Goal: Task Accomplishment & Management: Use online tool/utility

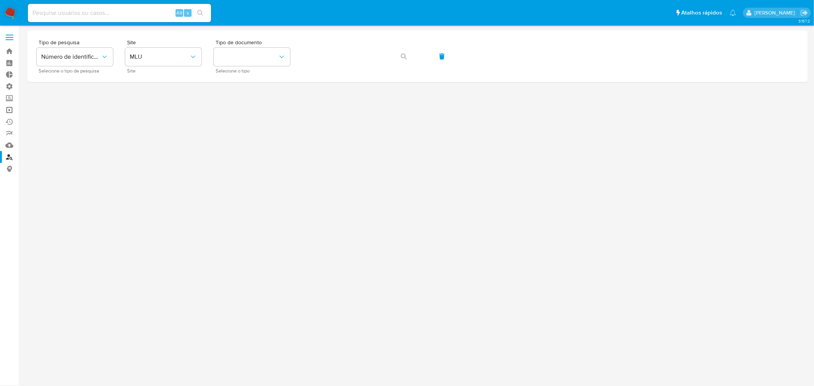
click at [10, 111] on link "Operações em massa" at bounding box center [45, 110] width 91 height 12
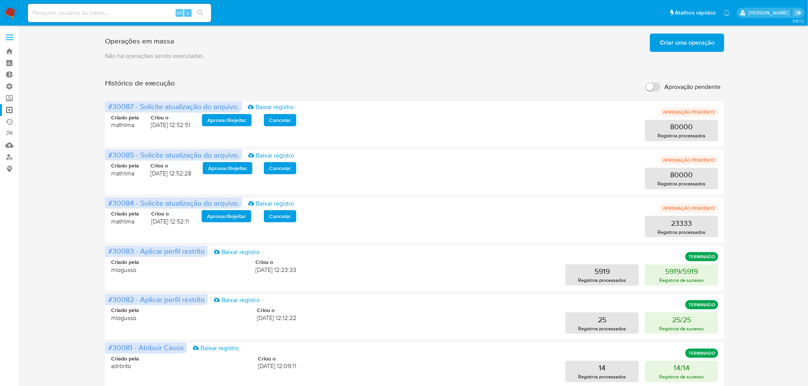
click at [661, 84] on label "Aprovação pendente" at bounding box center [683, 87] width 83 height 17
click at [661, 84] on input "Aprovação pendente" at bounding box center [652, 86] width 15 height 9
checkbox input "true"
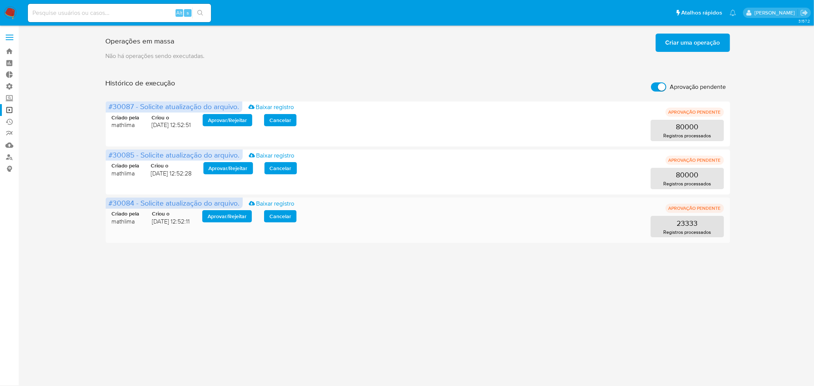
click at [231, 219] on span "Aprovar / Rejeitar" at bounding box center [227, 216] width 39 height 11
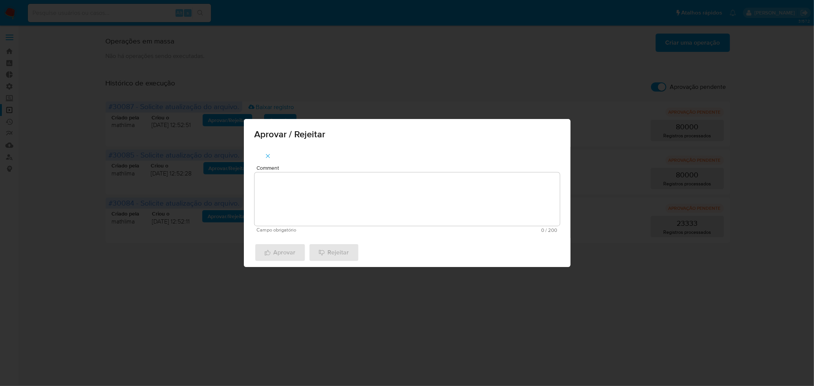
click at [294, 205] on textarea "Comment" at bounding box center [407, 199] width 305 height 53
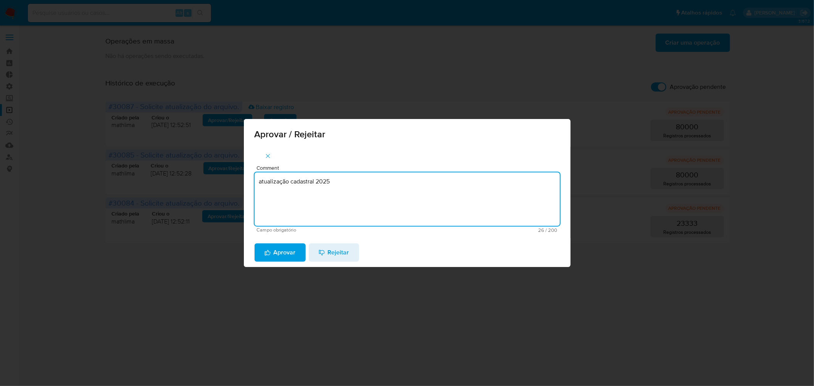
click at [320, 182] on textarea "atualização cadastral 2025" at bounding box center [407, 199] width 305 height 53
type textarea "atualização cadastral 2025"
click at [289, 258] on span "Aprovar" at bounding box center [280, 252] width 31 height 17
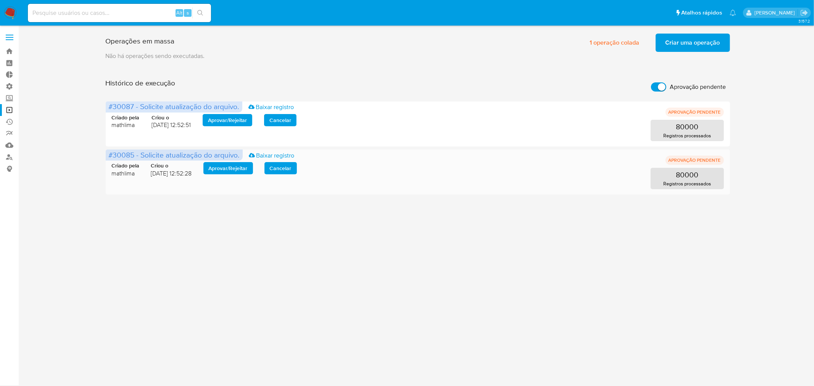
click at [228, 163] on span "Aprovar / Rejeitar" at bounding box center [228, 168] width 39 height 11
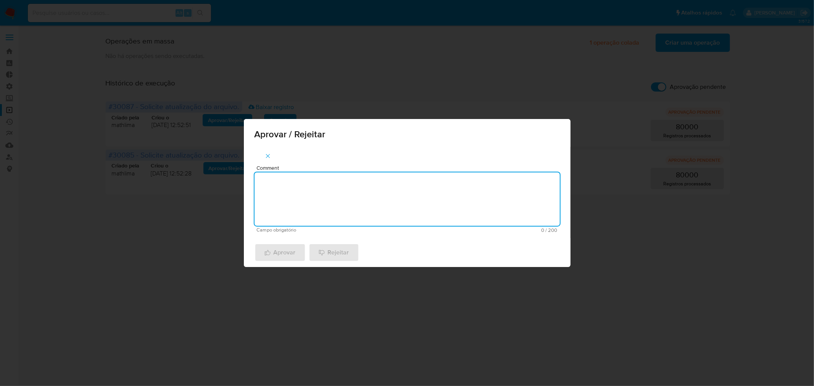
click at [301, 185] on textarea "Comment" at bounding box center [407, 199] width 305 height 53
paste textarea "atualização cadastral 2025"
type textarea "atualização cadastral 2025"
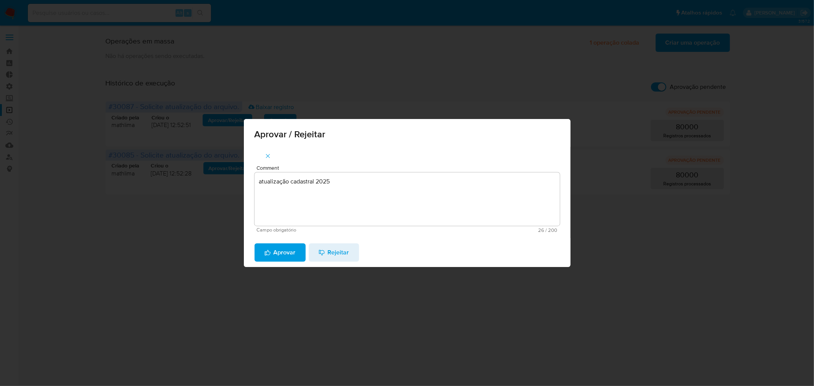
click at [279, 252] on span "Aprovar" at bounding box center [280, 252] width 31 height 17
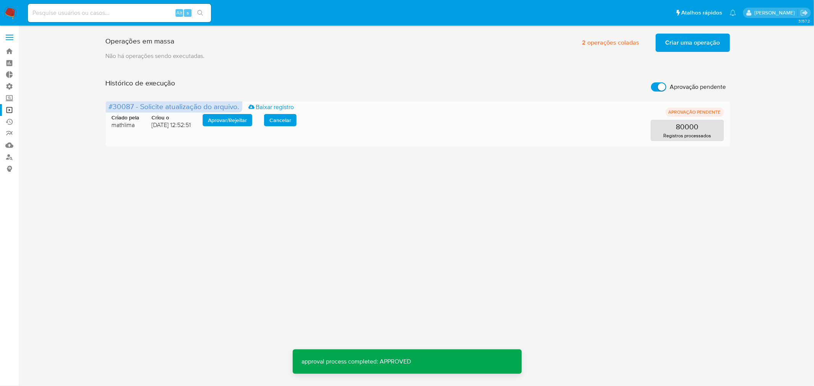
click at [237, 120] on span "Aprovar / Rejeitar" at bounding box center [227, 120] width 39 height 11
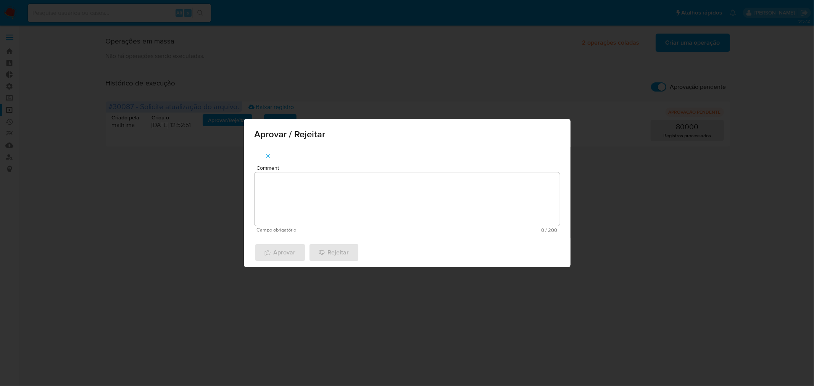
click at [295, 185] on textarea "Comment" at bounding box center [407, 199] width 305 height 53
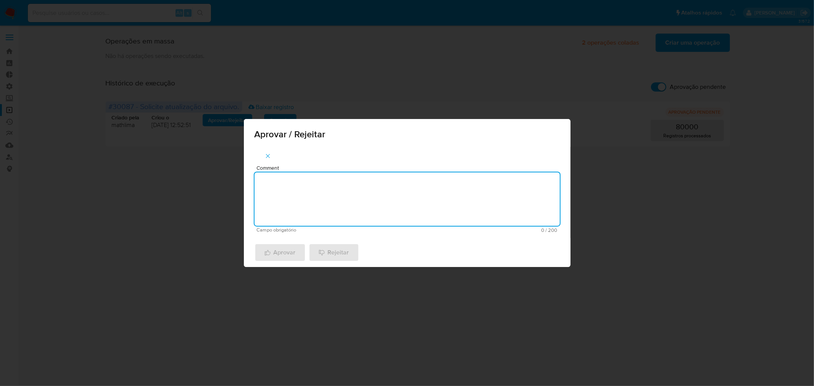
paste textarea "atualização cadastral 2025"
type textarea "atualização cadastral 2025"
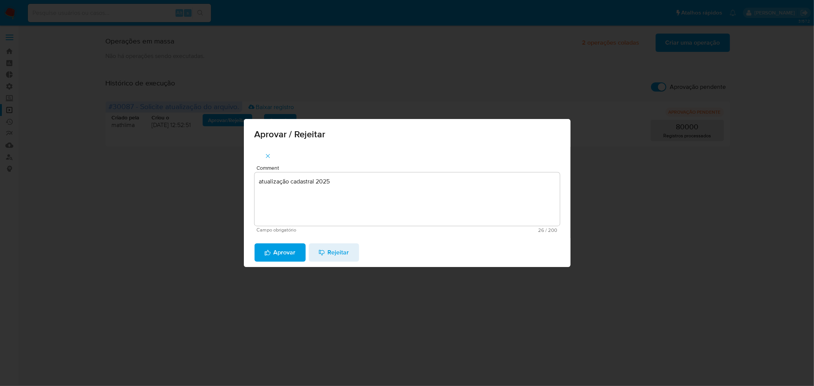
click at [276, 246] on span "Aprovar" at bounding box center [280, 252] width 31 height 17
